Goal: Information Seeking & Learning: Find specific fact

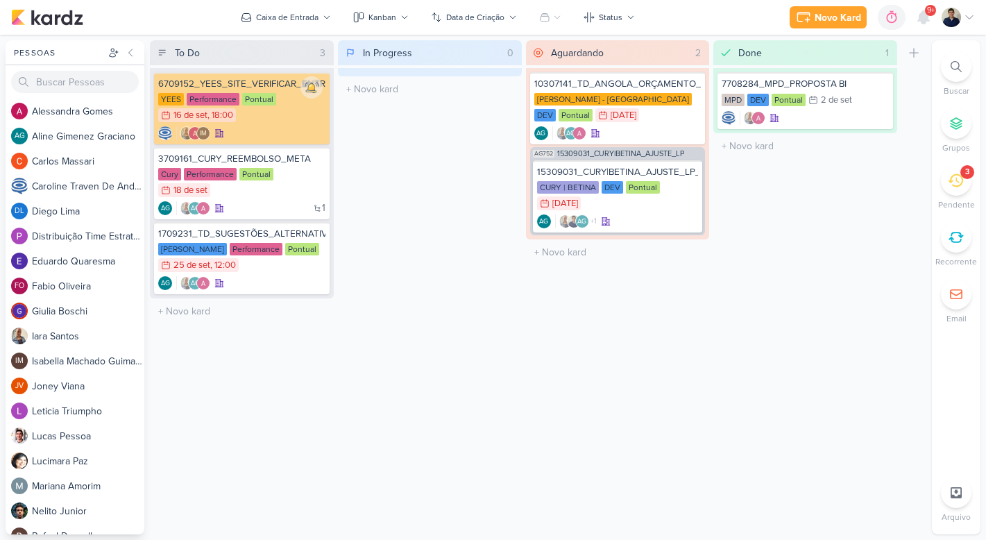
click at [959, 162] on div "Buscar Grupos 3 [GEOGRAPHIC_DATA] Recorrente Email" at bounding box center [956, 187] width 49 height 273
click at [955, 180] on icon at bounding box center [955, 180] width 15 height 15
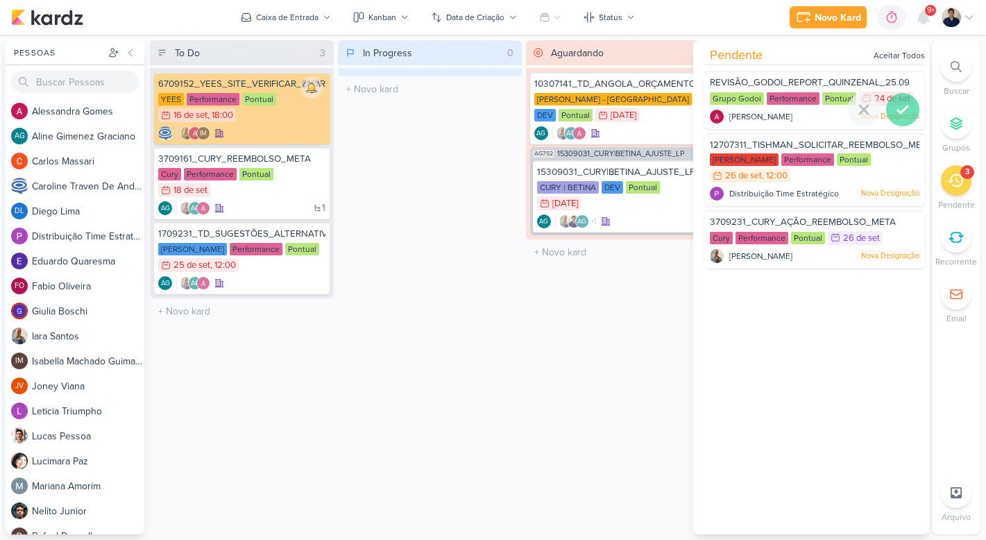
click at [896, 117] on icon at bounding box center [902, 109] width 17 height 17
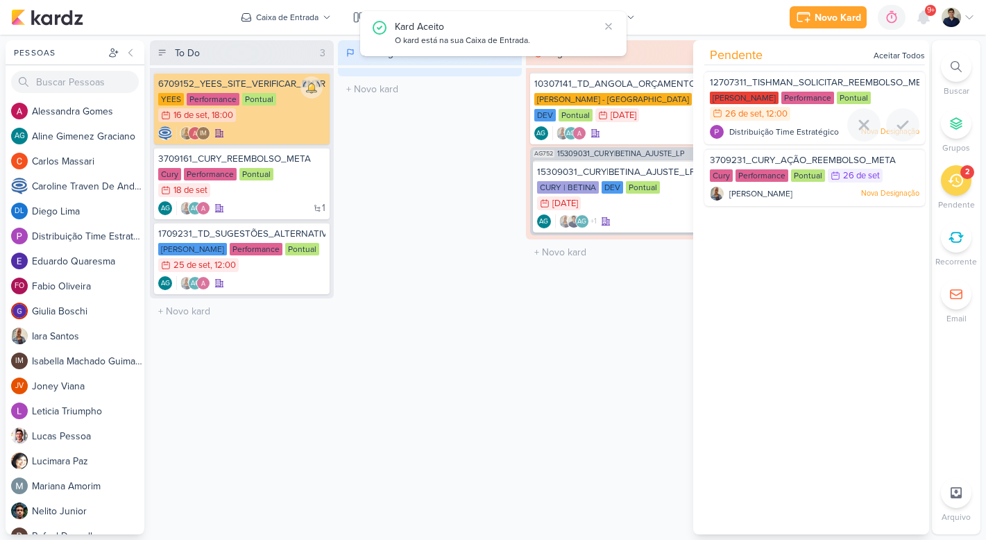
click at [896, 117] on icon at bounding box center [902, 125] width 17 height 17
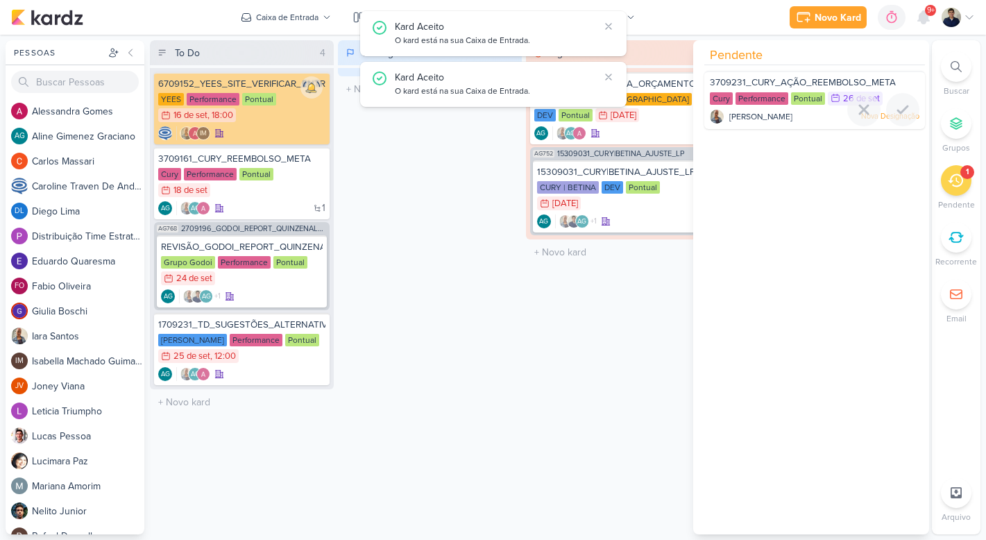
click at [896, 117] on icon at bounding box center [902, 109] width 17 height 17
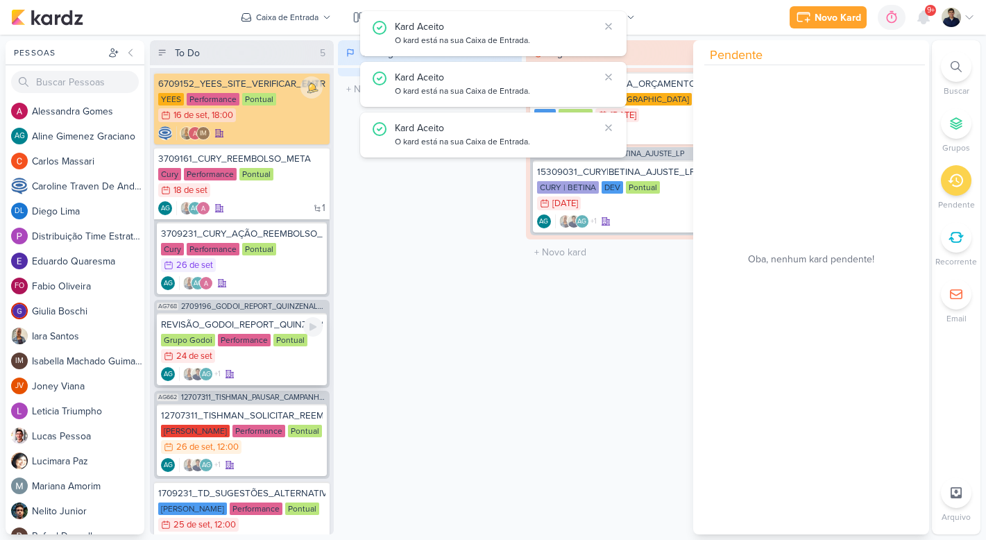
scroll to position [49, 0]
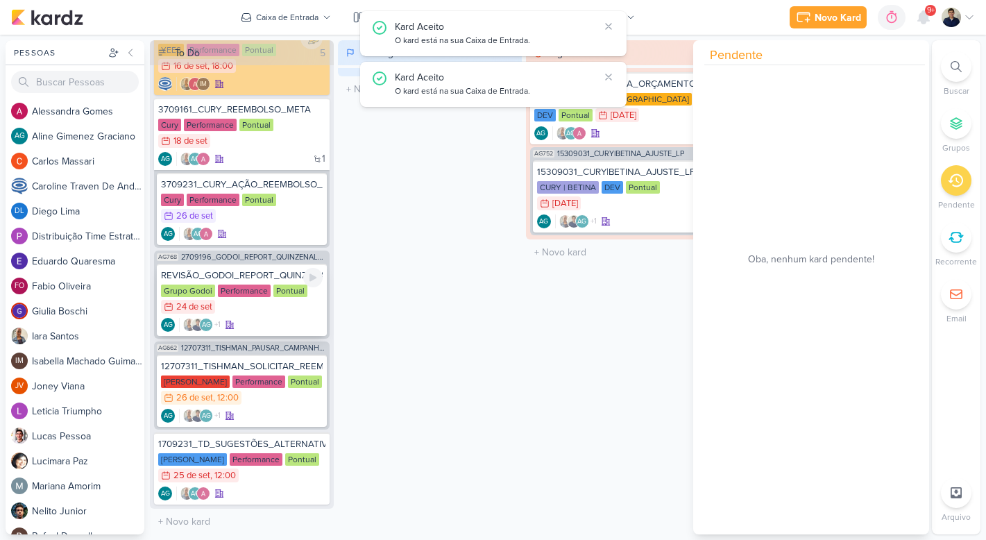
click at [287, 322] on div "AG +1 AG" at bounding box center [242, 325] width 162 height 14
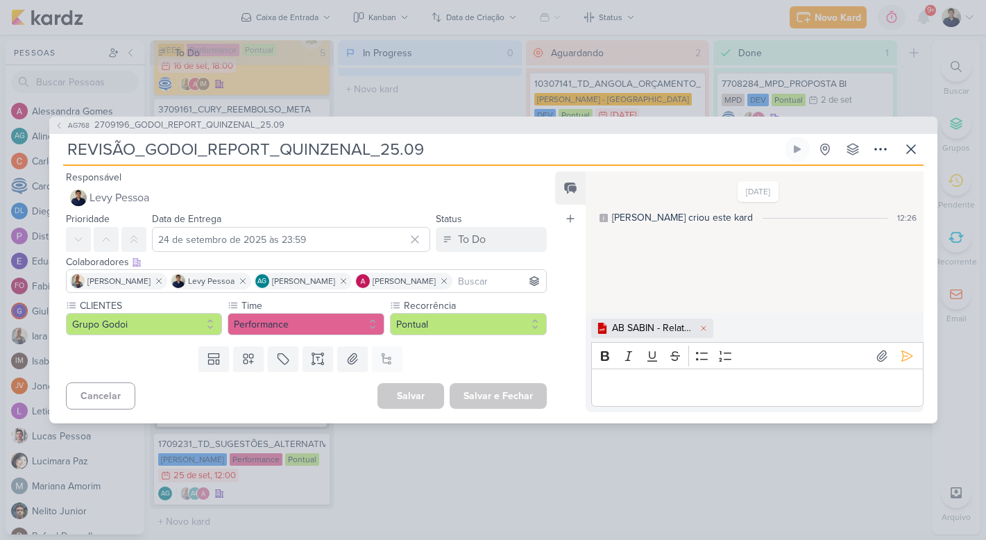
click at [758, 382] on p "Editor editing area: main" at bounding box center [757, 387] width 317 height 17
click at [900, 357] on icon at bounding box center [907, 356] width 14 height 14
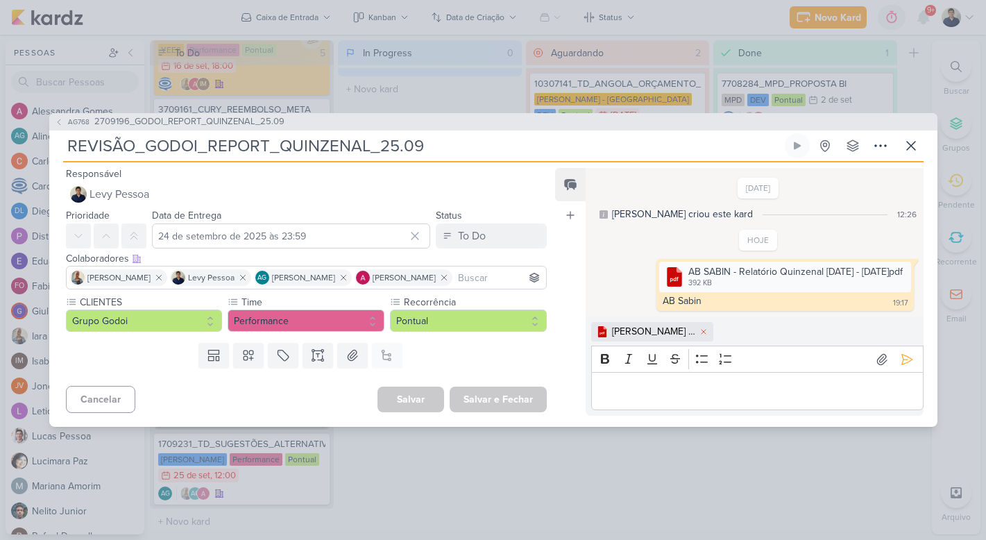
click at [647, 388] on p "Editor editing area: main" at bounding box center [757, 391] width 317 height 17
click at [901, 362] on icon at bounding box center [906, 359] width 10 height 10
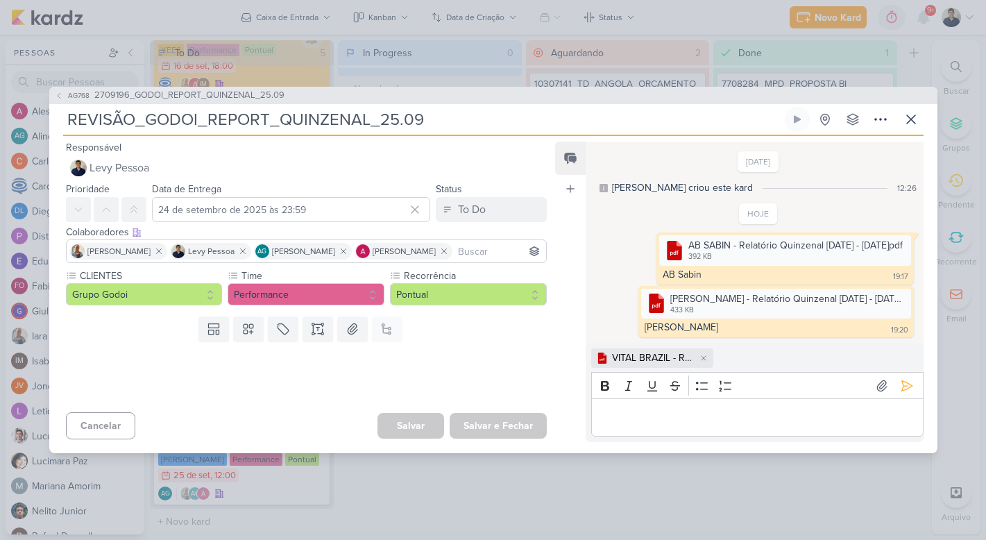
click at [644, 416] on p "Editor editing area: main" at bounding box center [757, 417] width 317 height 17
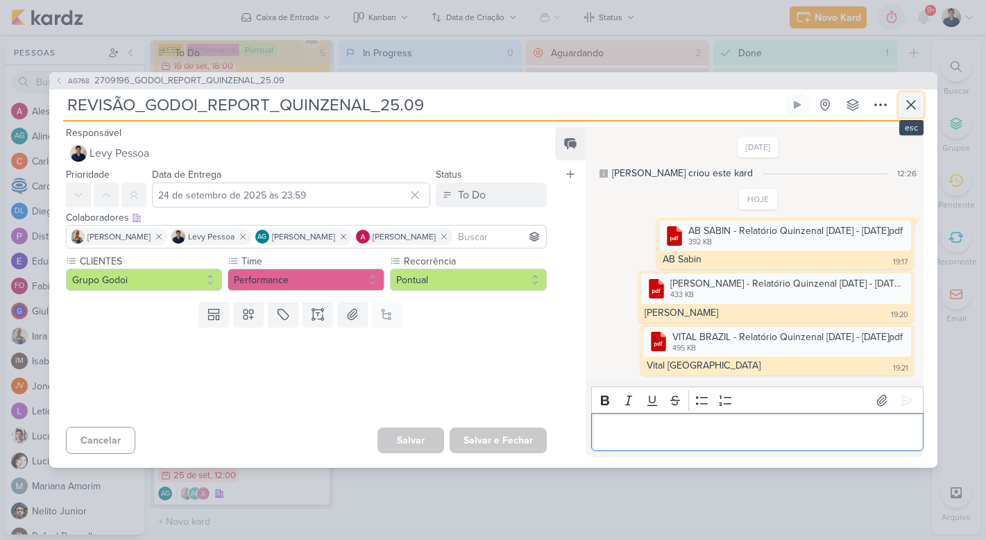
click at [913, 95] on button at bounding box center [910, 104] width 25 height 25
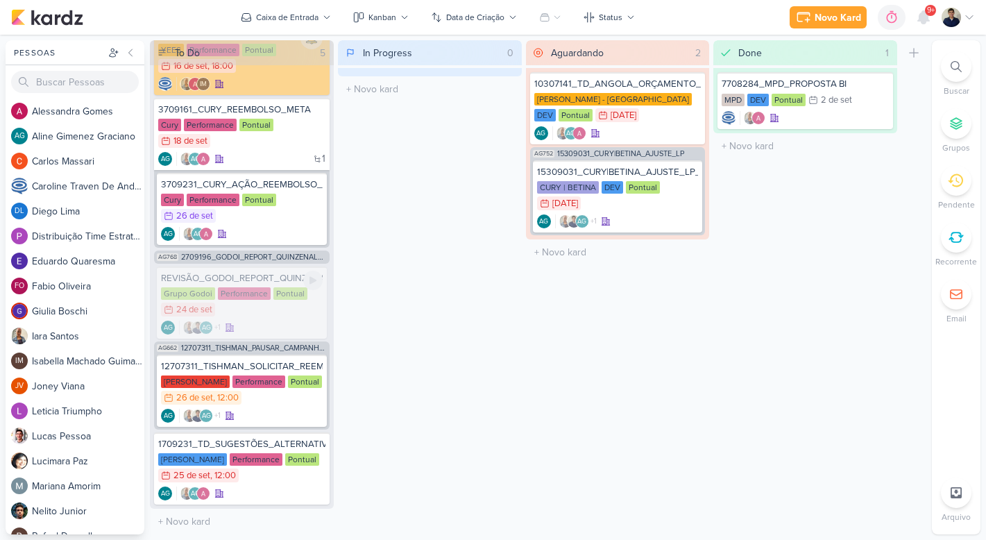
scroll to position [0, 0]
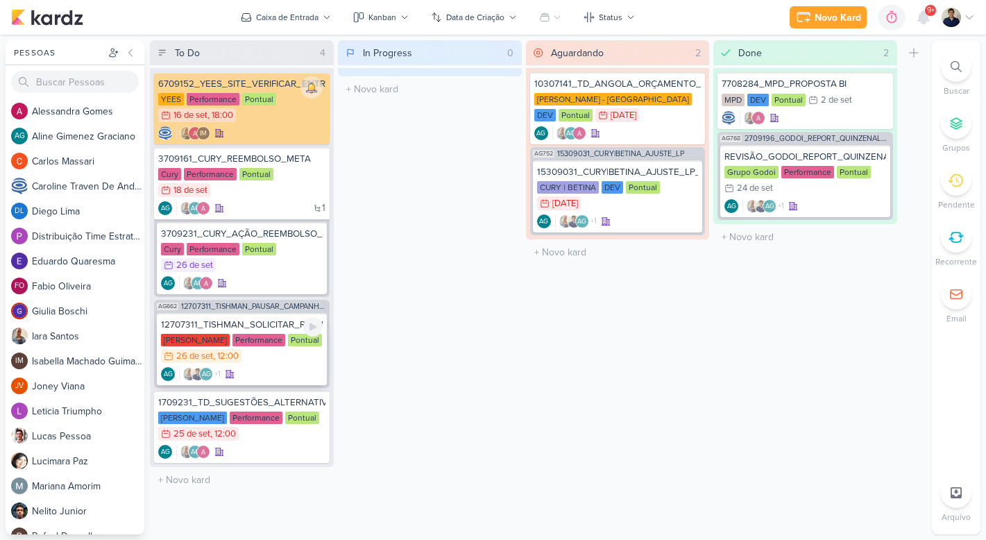
click at [291, 363] on div "[PERSON_NAME] Performance Pontual 26/9 [DATE] 12:00" at bounding box center [242, 349] width 162 height 31
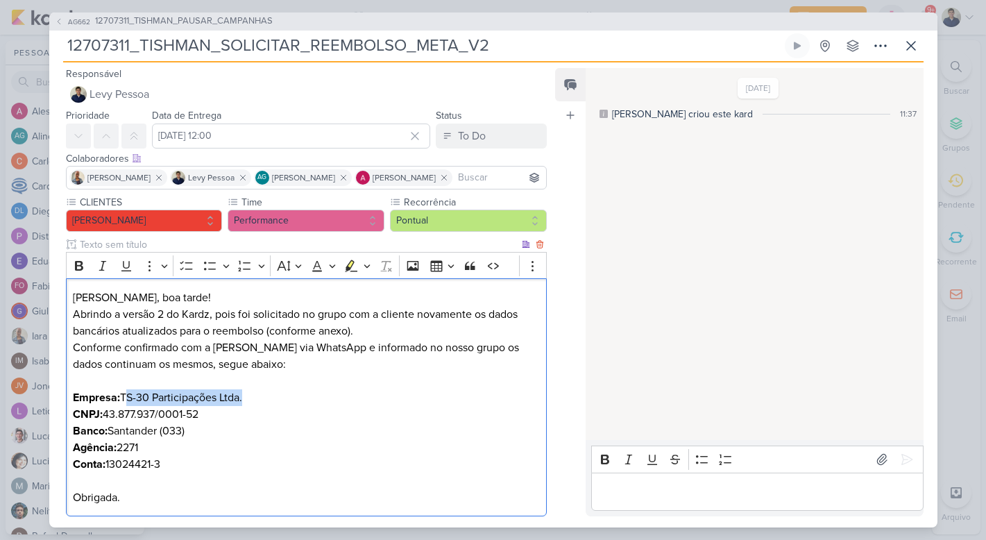
drag, startPoint x: 244, startPoint y: 398, endPoint x: 126, endPoint y: 395, distance: 118.7
click at [126, 395] on p "Empresa: TS-30 Participações Ltda. CNPJ: 43.877.937/0001-52 Banco: Santander (0…" at bounding box center [306, 447] width 466 height 117
copy p "TS-30 Participações Ltda"
drag, startPoint x: 163, startPoint y: 463, endPoint x: 110, endPoint y: 461, distance: 52.8
click at [110, 461] on p "Empresa: TS-30 Participações Ltda. CNPJ: 43.877.937/0001-52 Banco: Santander (0…" at bounding box center [306, 447] width 466 height 117
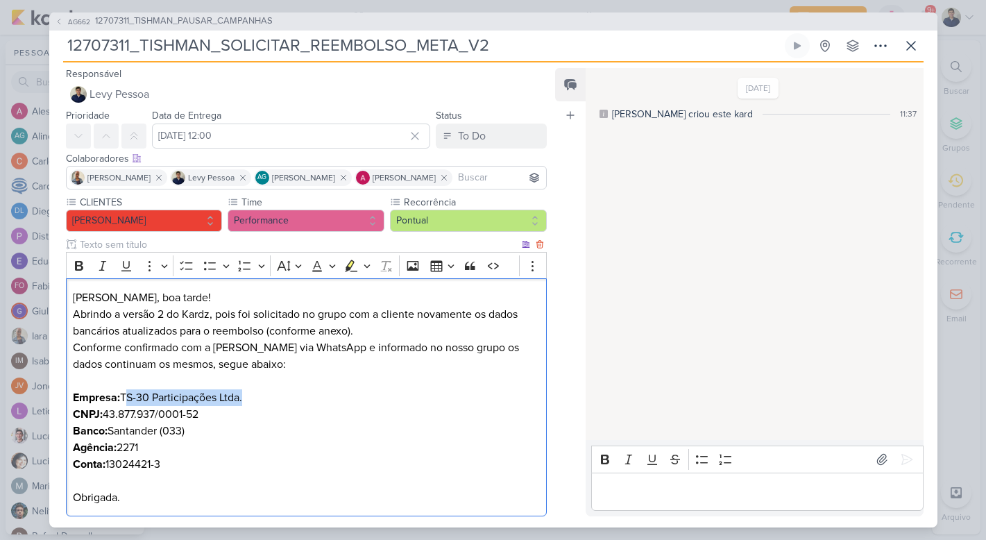
copy p "13024421-3"
drag, startPoint x: 141, startPoint y: 443, endPoint x: 119, endPoint y: 443, distance: 22.2
click at [119, 443] on p "Empresa: TS-30 Participações Ltda. CNPJ: 43.877.937/0001-52 Banco: Santander (0…" at bounding box center [306, 447] width 466 height 117
copy p "2271"
drag, startPoint x: 155, startPoint y: 463, endPoint x: 110, endPoint y: 464, distance: 45.8
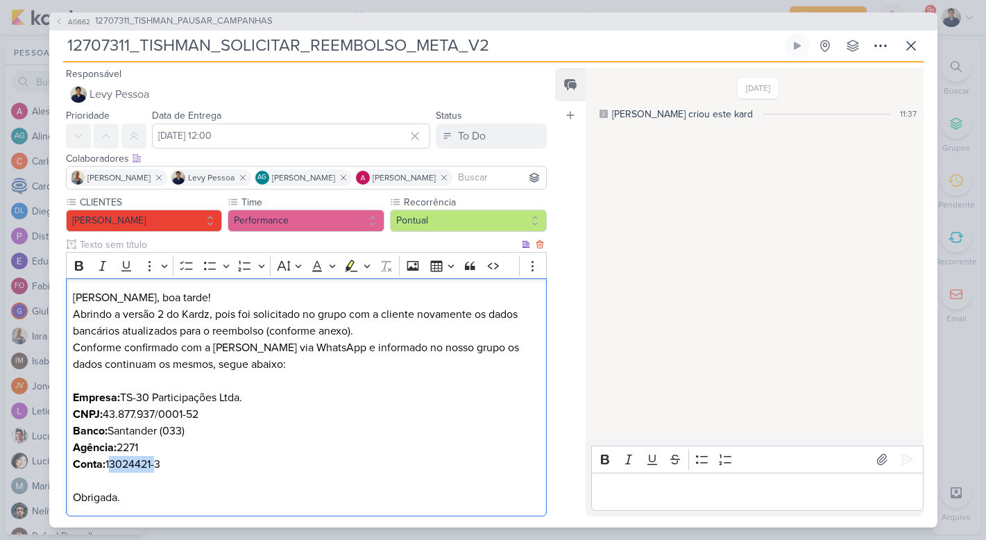
click at [110, 464] on p "Empresa: TS-30 Participações Ltda. CNPJ: 43.877.937/0001-52 Banco: Santander (0…" at bounding box center [306, 447] width 466 height 117
copy p "13024421"
drag, startPoint x: 248, startPoint y: 394, endPoint x: 124, endPoint y: 395, distance: 124.2
click at [124, 395] on p "Empresa: TS-30 Participações Ltda. CNPJ: 43.877.937/0001-52 Banco: Santander (0…" at bounding box center [306, 447] width 466 height 117
copy p "TS-30 Participações Ltda."
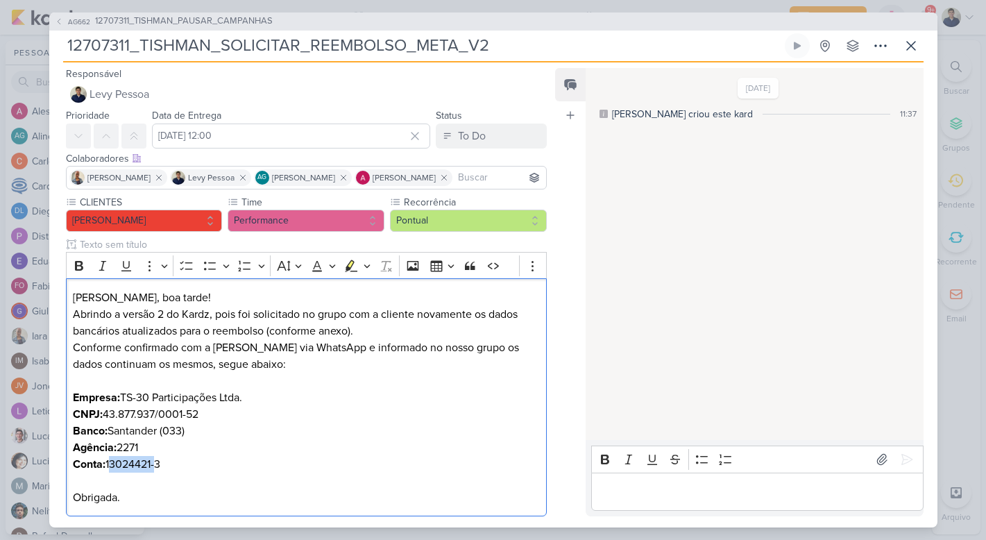
click at [776, 484] on p "Editor editing area: main" at bounding box center [757, 491] width 317 height 17
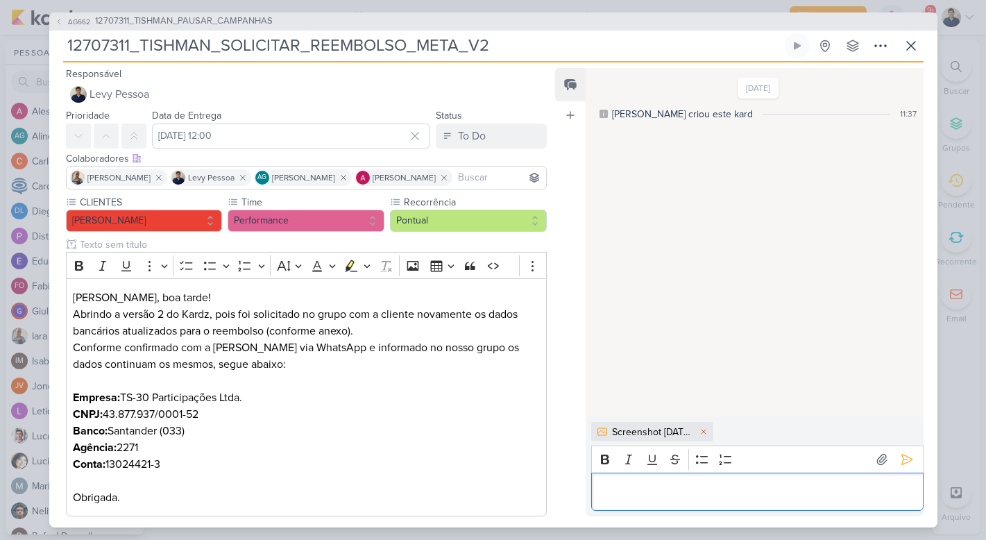
click at [658, 490] on p "Editor editing area: main" at bounding box center [757, 491] width 317 height 17
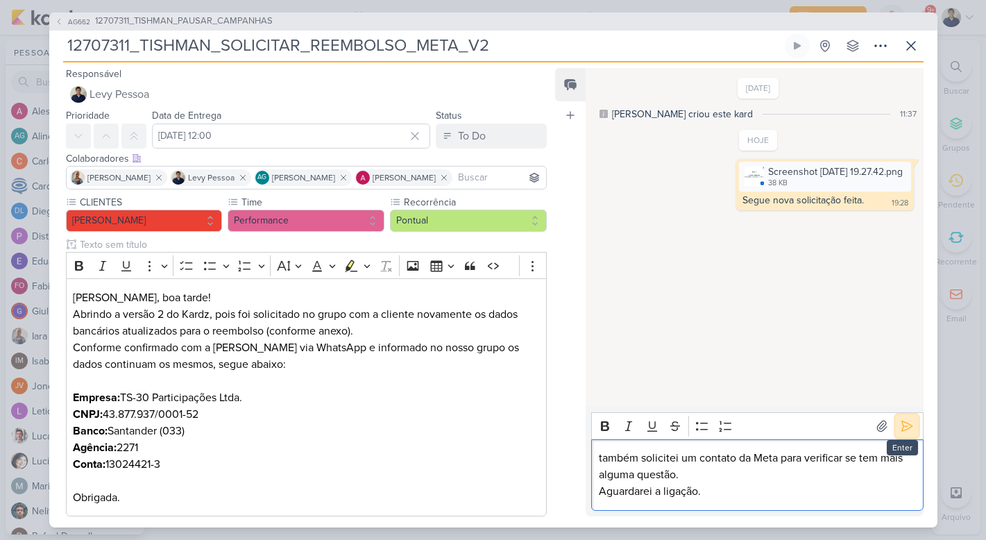
click at [900, 431] on icon at bounding box center [907, 426] width 14 height 14
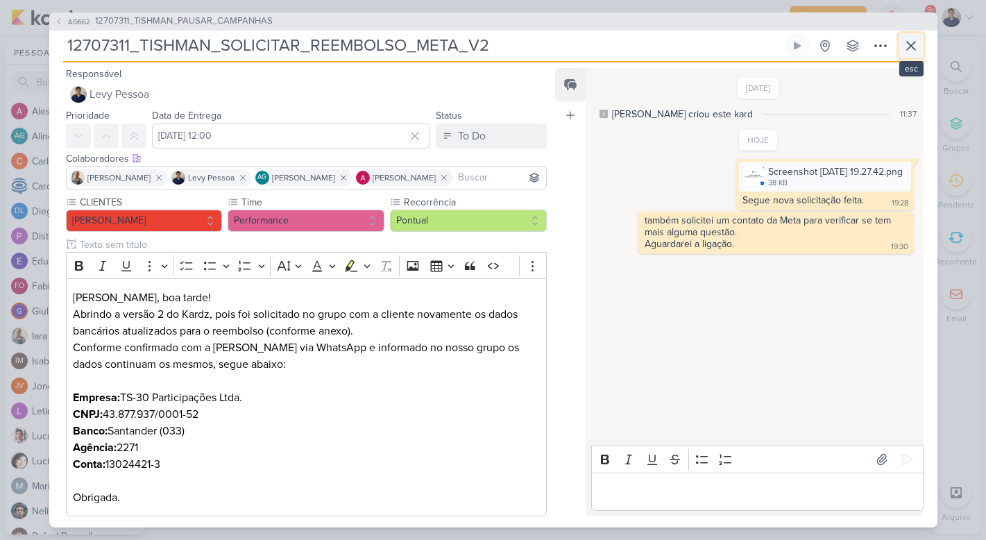
click at [910, 47] on icon at bounding box center [911, 45] width 17 height 17
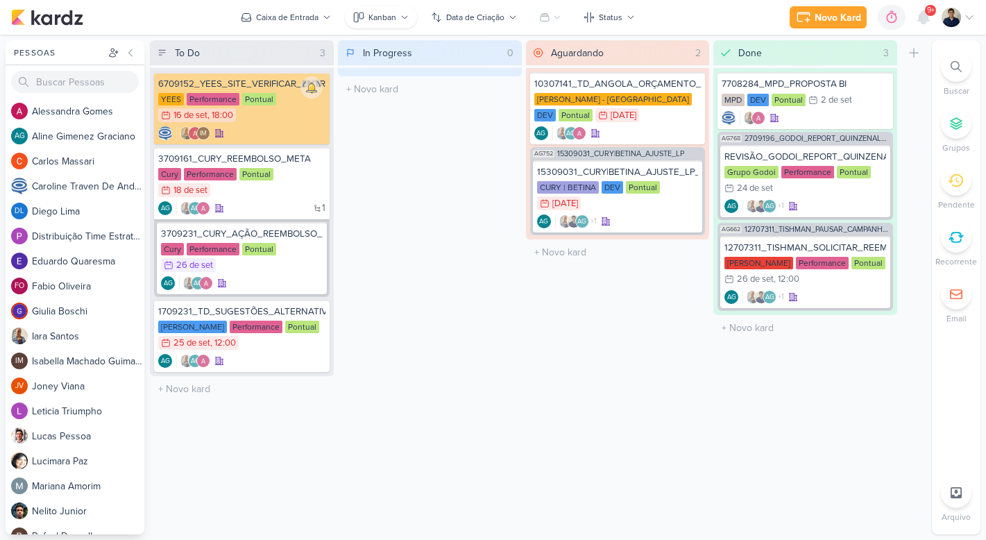
drag, startPoint x: 310, startPoint y: 368, endPoint x: 355, endPoint y: 10, distance: 361.5
